Goal: Task Accomplishment & Management: Manage account settings

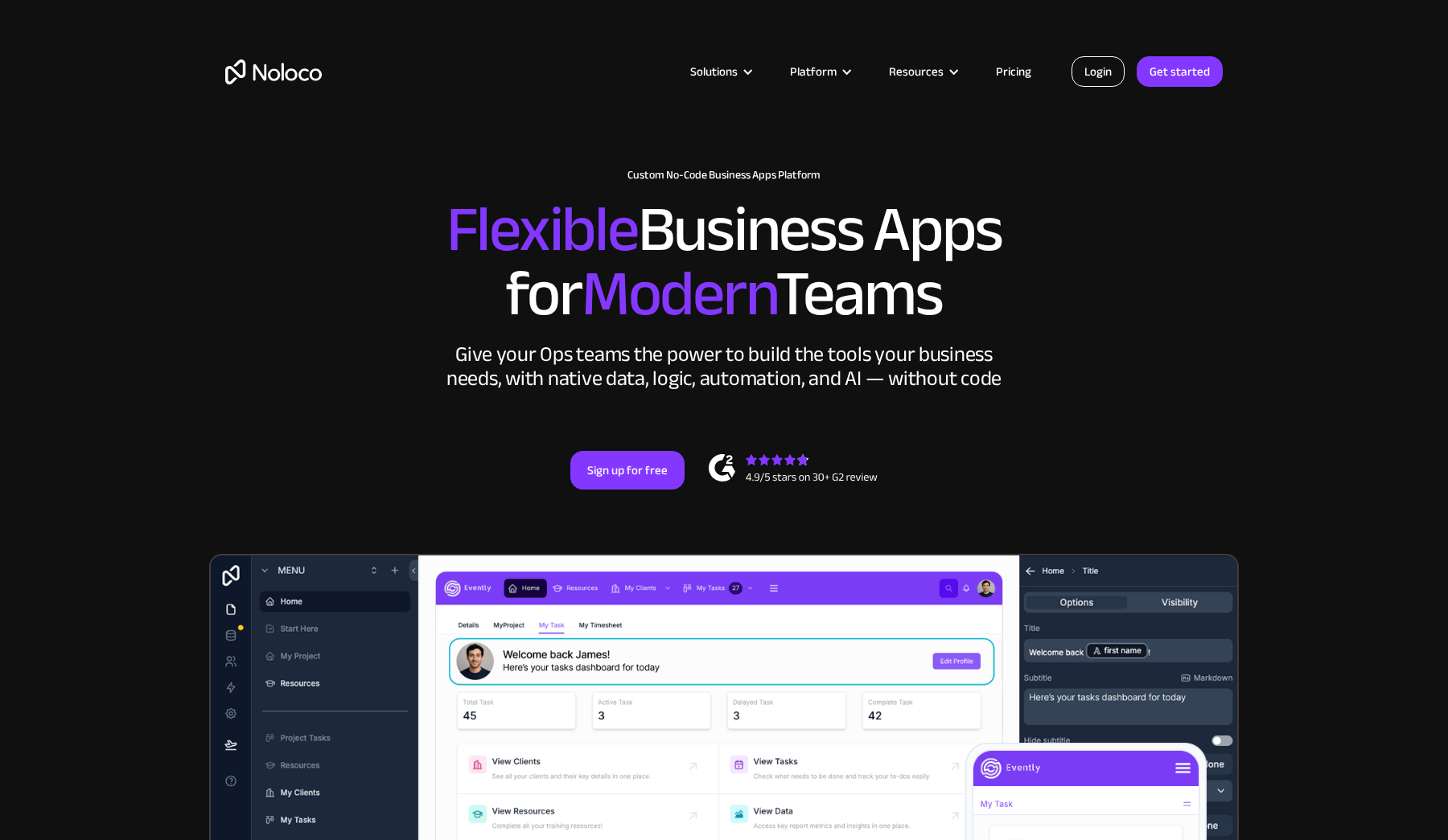
click at [1092, 82] on link "Login" at bounding box center [1098, 71] width 53 height 31
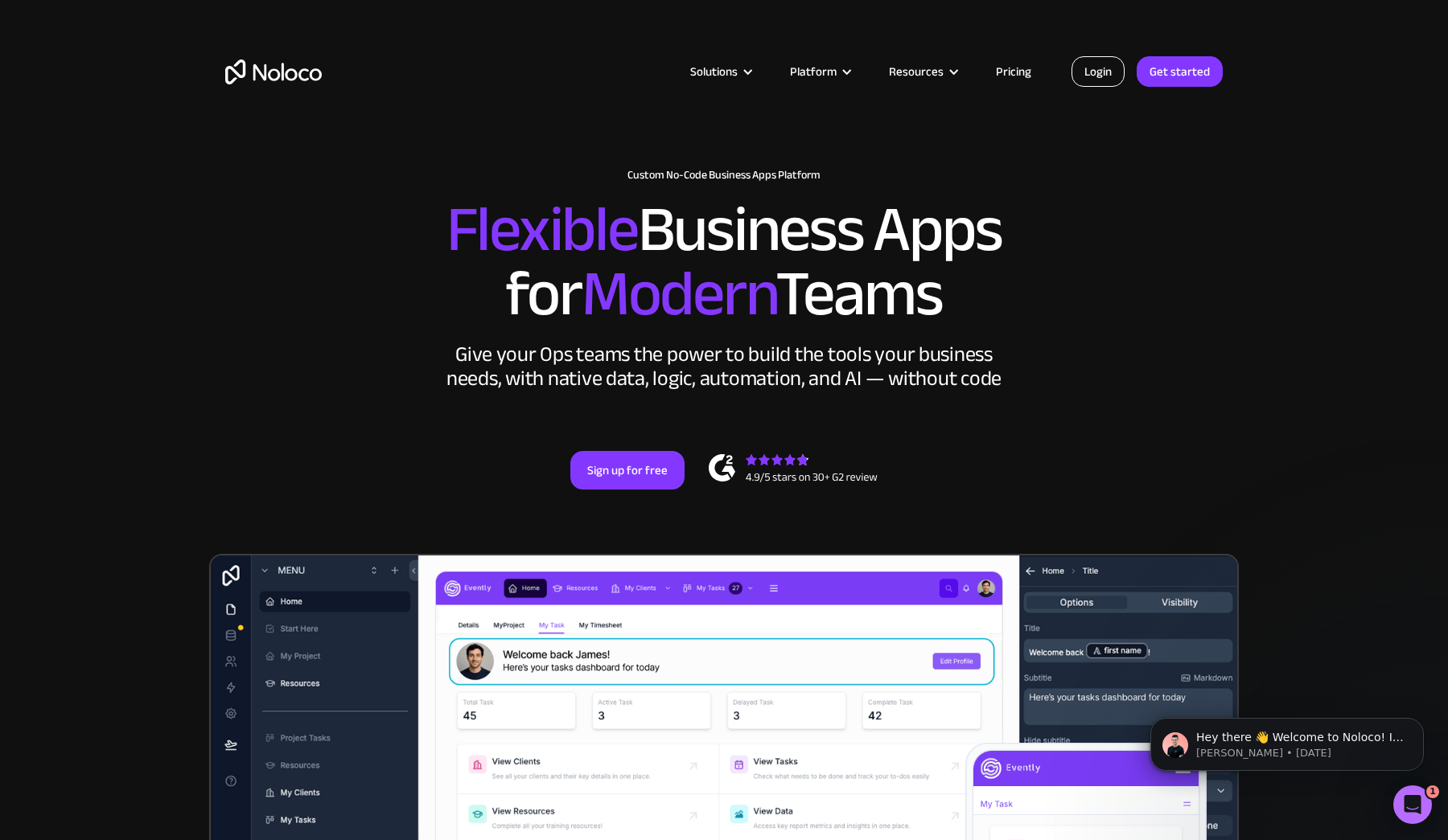
click at [1100, 72] on link "Login" at bounding box center [1098, 71] width 53 height 31
click at [1093, 80] on link "Login" at bounding box center [1098, 71] width 53 height 31
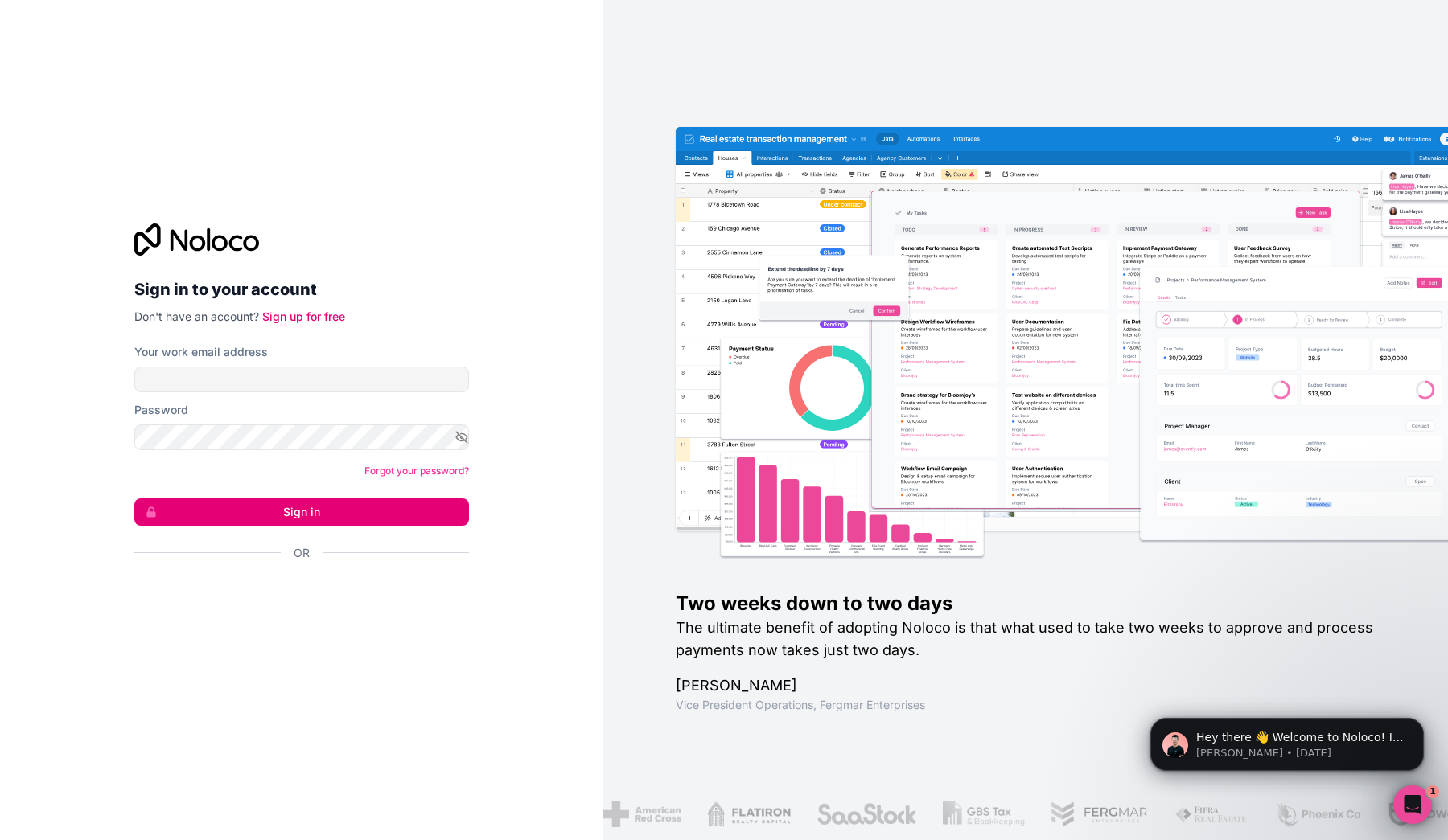
click at [291, 602] on div "Acceder con Google. Se abre en una pestaña nueva" at bounding box center [295, 596] width 322 height 35
